Goal: Task Accomplishment & Management: Manage account settings

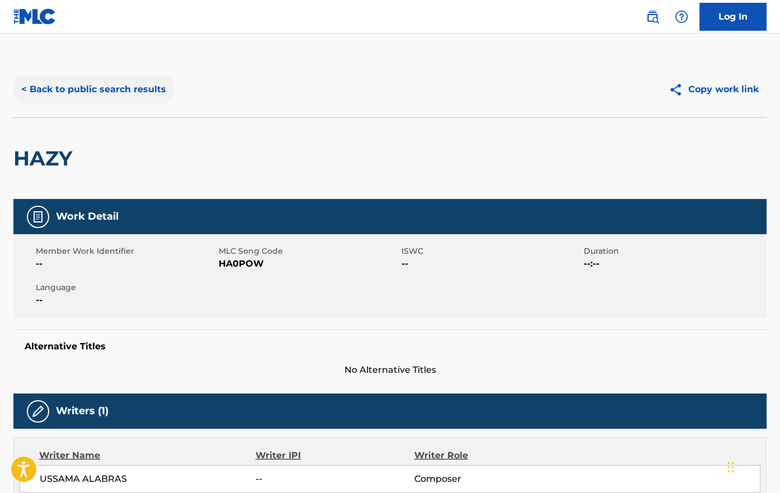
click at [31, 91] on button "< Back to public search results" at bounding box center [93, 90] width 161 height 28
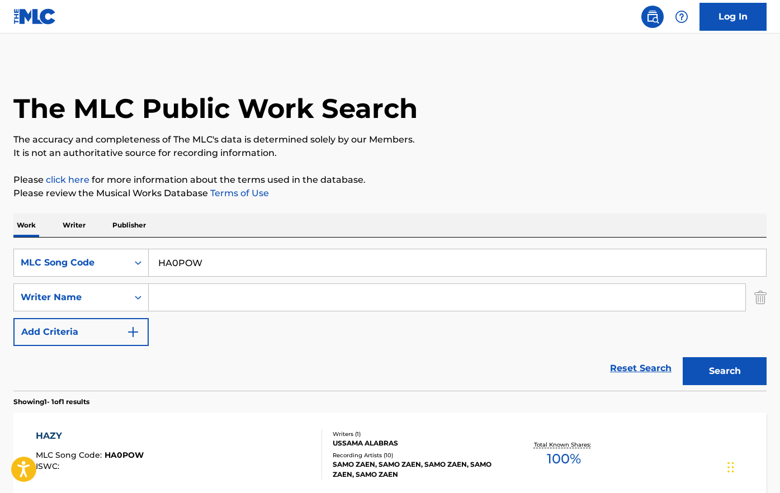
scroll to position [25, 0]
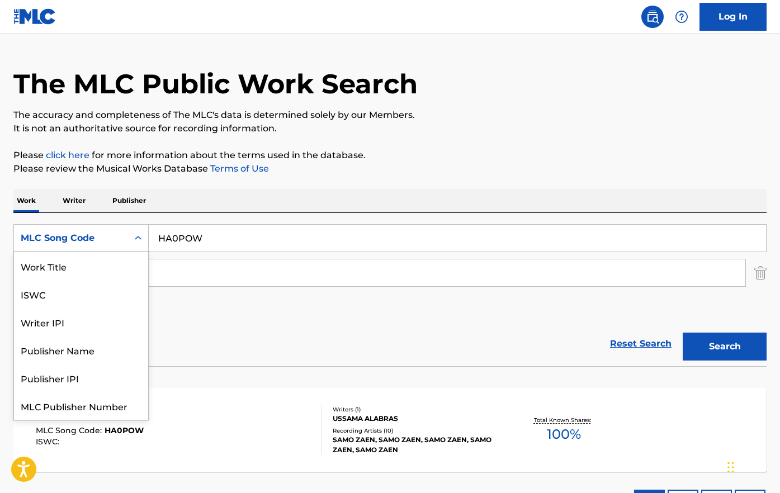
click at [84, 241] on div "MLC Song Code" at bounding box center [71, 238] width 101 height 13
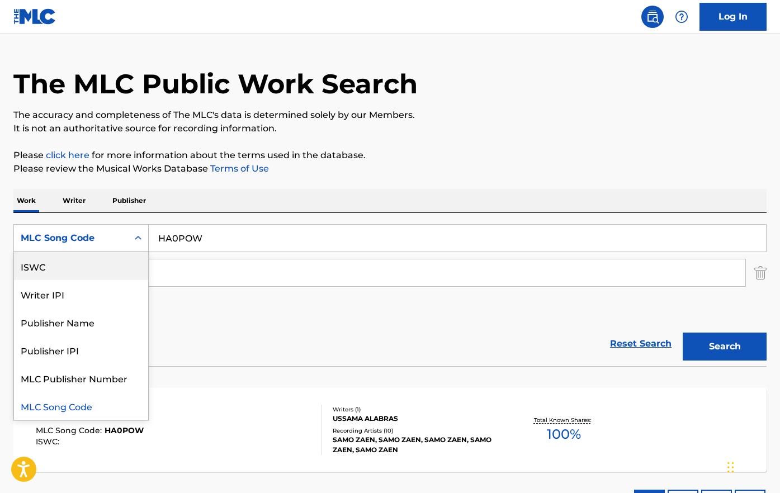
click at [288, 334] on div "Reset Search Search" at bounding box center [389, 344] width 753 height 45
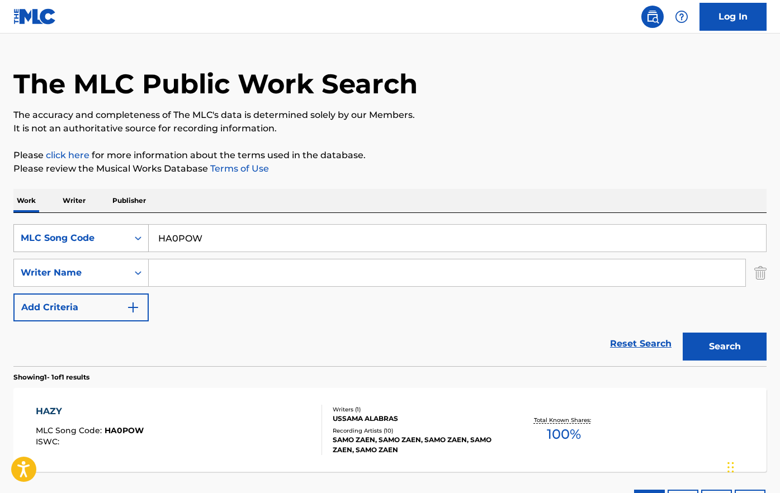
click at [139, 234] on icon "Search Form" at bounding box center [138, 238] width 11 height 11
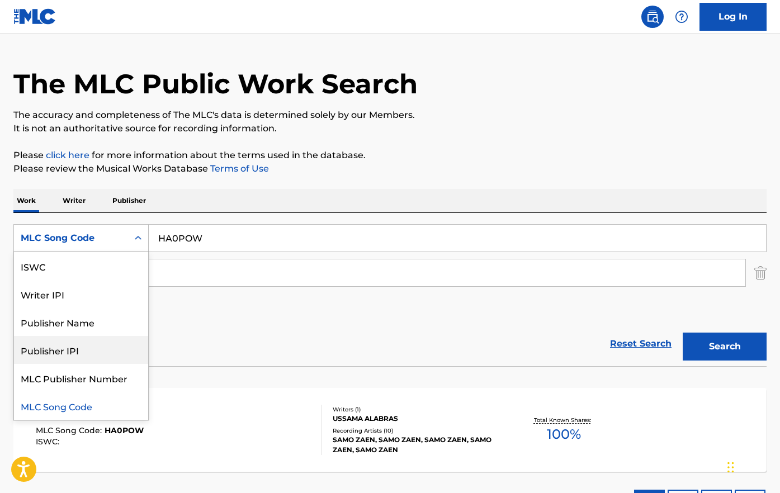
scroll to position [0, 0]
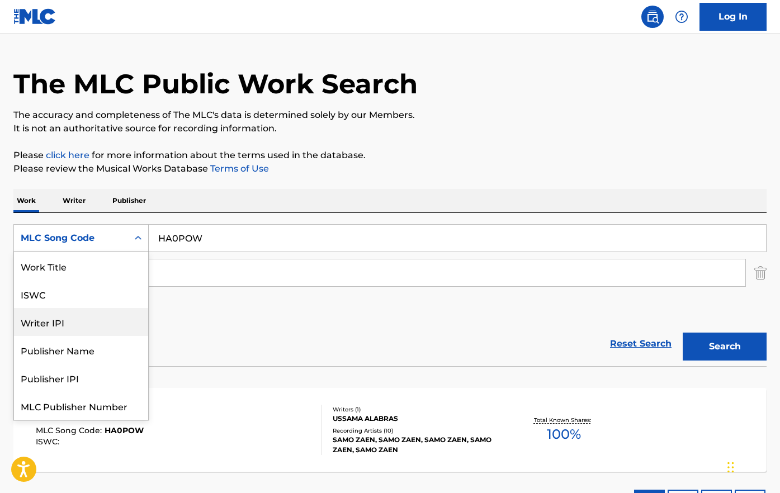
click at [244, 331] on div "Reset Search Search" at bounding box center [389, 344] width 753 height 45
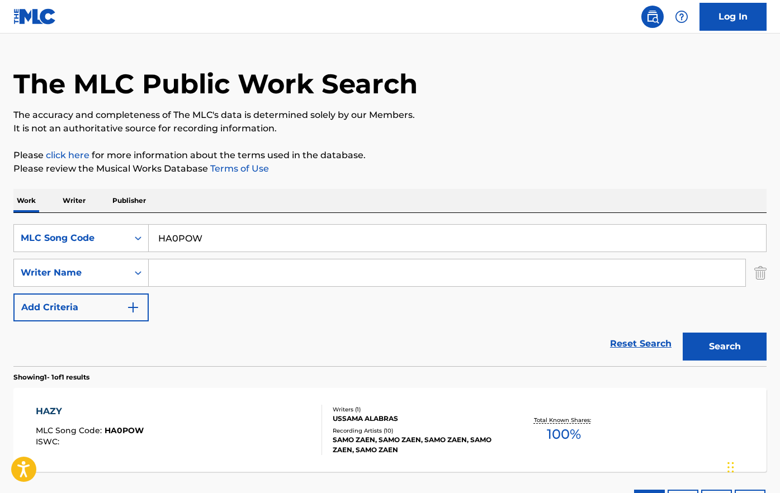
click at [71, 197] on p "Writer" at bounding box center [74, 200] width 30 height 23
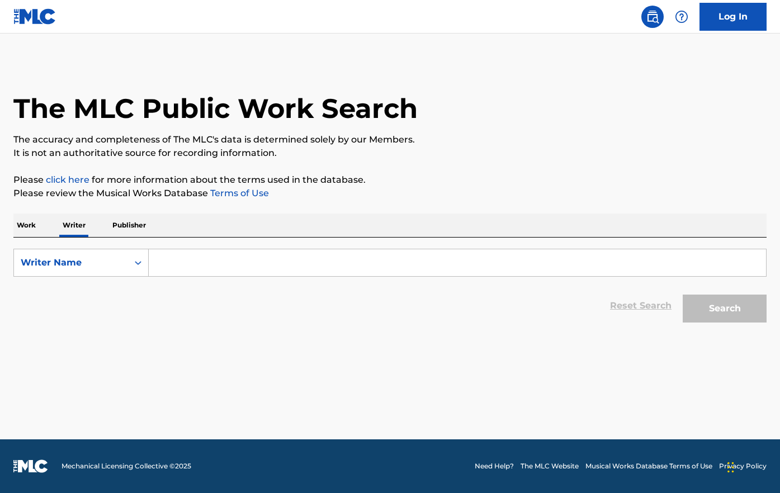
click at [32, 224] on p "Work" at bounding box center [26, 225] width 26 height 23
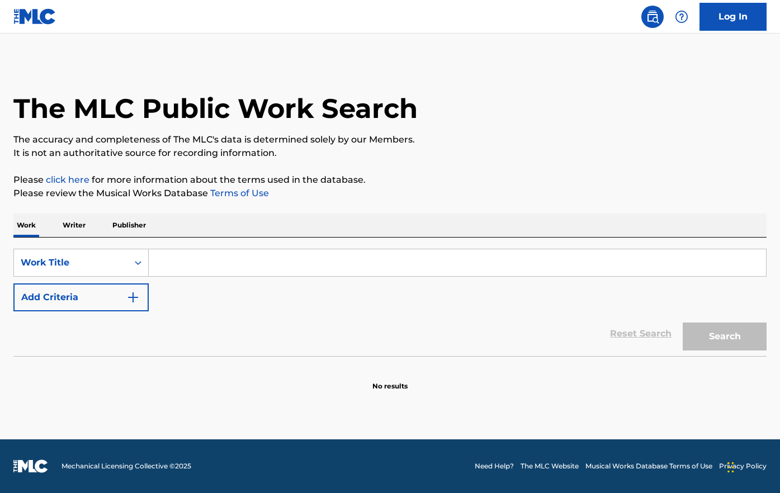
click at [650, 13] on img at bounding box center [652, 16] width 13 height 13
click at [656, 17] on img at bounding box center [652, 16] width 13 height 13
click at [39, 15] on img at bounding box center [34, 16] width 43 height 16
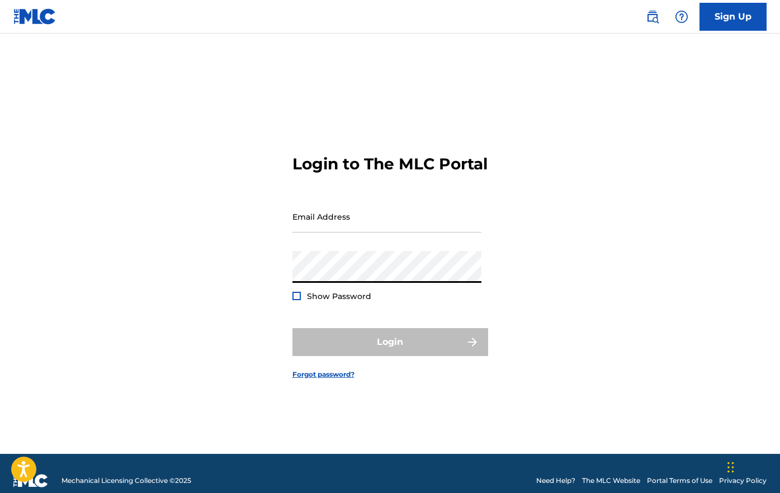
type input "[EMAIL_ADDRESS][DOMAIN_NAME]"
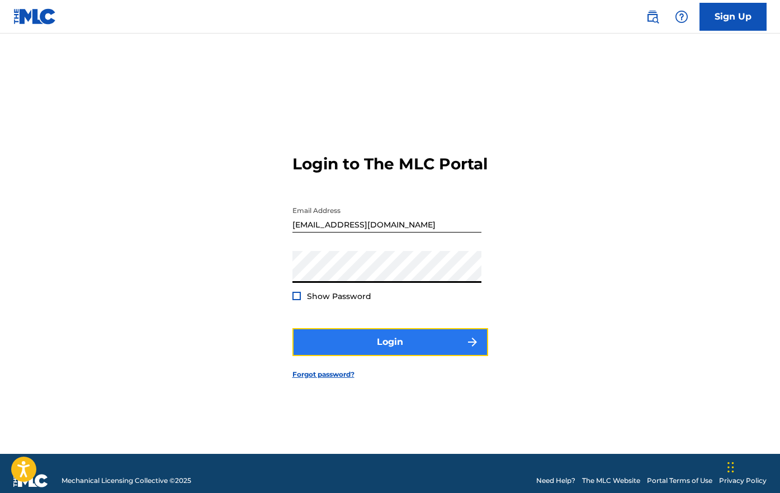
click at [398, 346] on button "Login" at bounding box center [391, 342] width 196 height 28
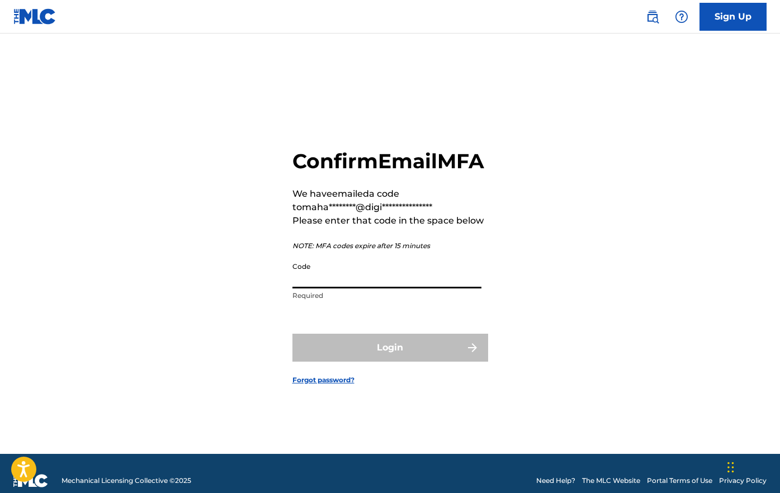
click at [363, 289] on input "Code" at bounding box center [387, 273] width 189 height 32
click at [549, 276] on div "**********" at bounding box center [390, 258] width 780 height 393
click at [374, 283] on input "Code" at bounding box center [387, 273] width 189 height 32
paste input "402900"
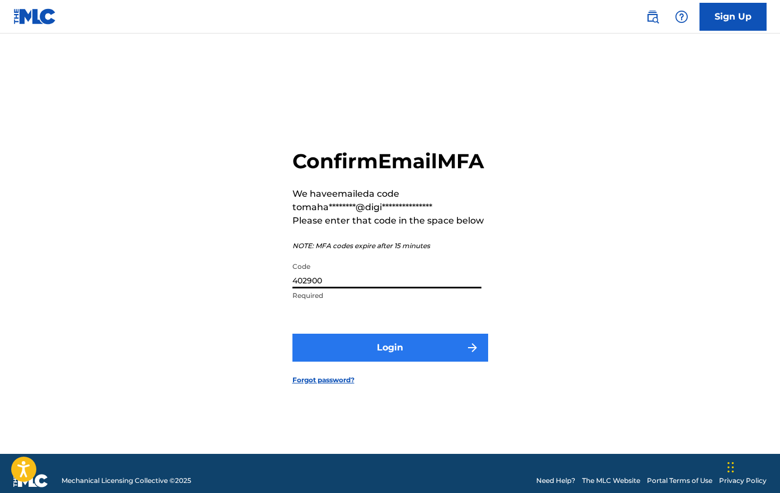
type input "402900"
click at [392, 362] on button "Login" at bounding box center [391, 348] width 196 height 28
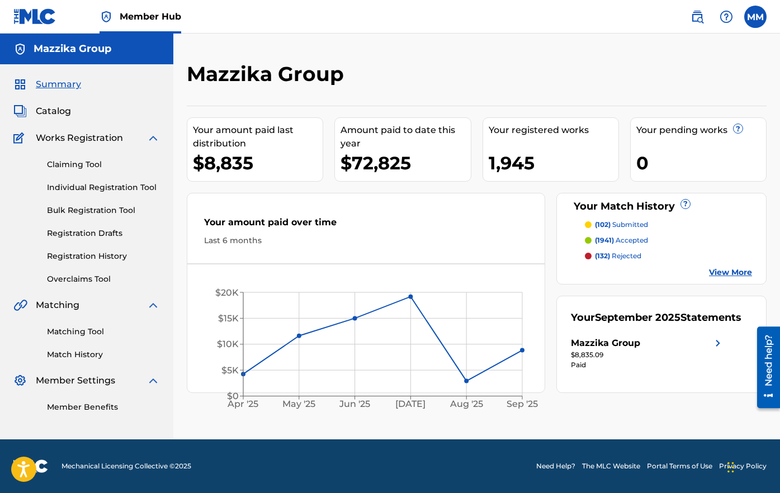
click at [780, 182] on div "Mazzika Group Your amount paid last distribution $8,835 Amount paid to date thi…" at bounding box center [476, 251] width 607 height 378
